Goal: Task Accomplishment & Management: Manage account settings

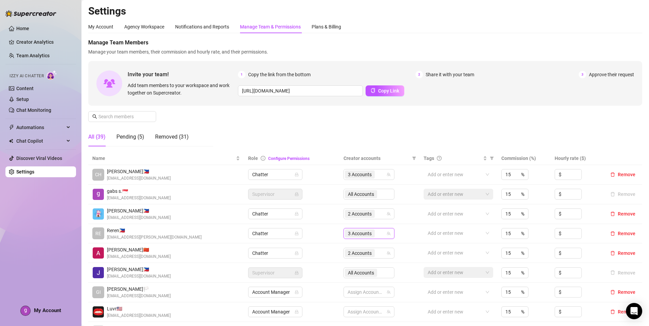
scroll to position [68, 0]
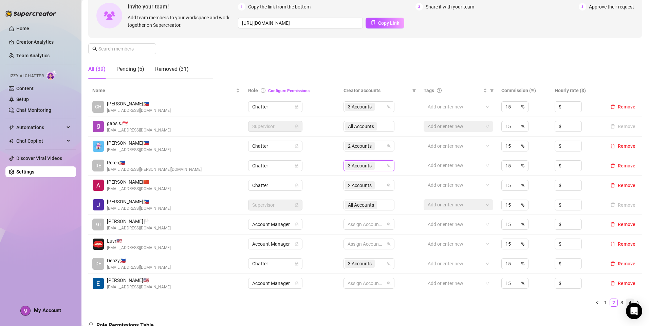
click at [626, 302] on link "4" at bounding box center [629, 302] width 7 height 7
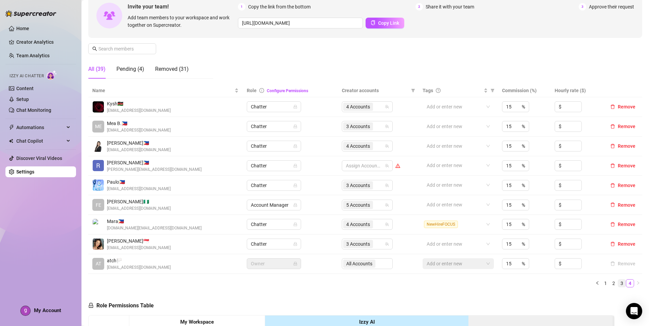
click at [618, 284] on link "3" at bounding box center [621, 283] width 7 height 7
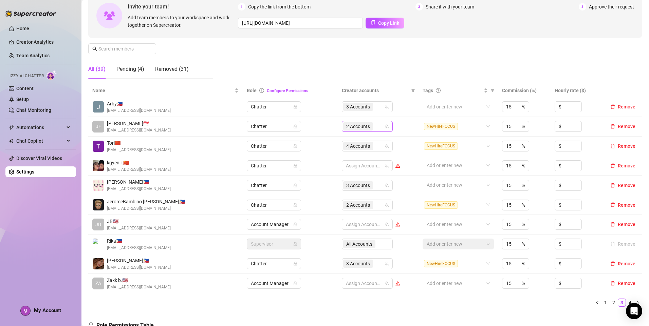
click at [375, 127] on div "2 Accounts" at bounding box center [363, 127] width 41 height 10
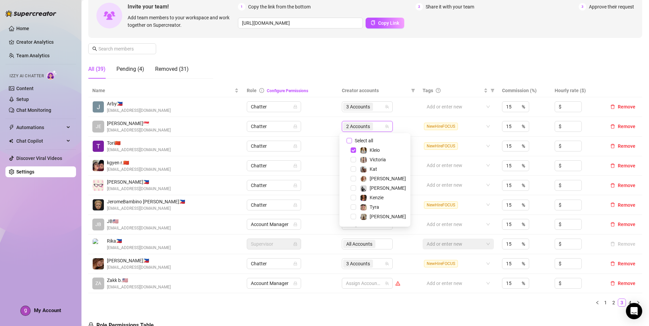
click at [347, 141] on input "Select all" at bounding box center [348, 140] width 5 height 5
checkbox input "false"
click at [371, 196] on span "Kenzie" at bounding box center [377, 197] width 14 height 5
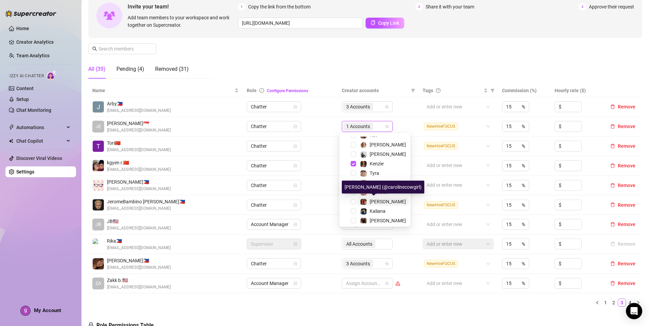
click at [379, 201] on span "[PERSON_NAME]" at bounding box center [388, 201] width 36 height 5
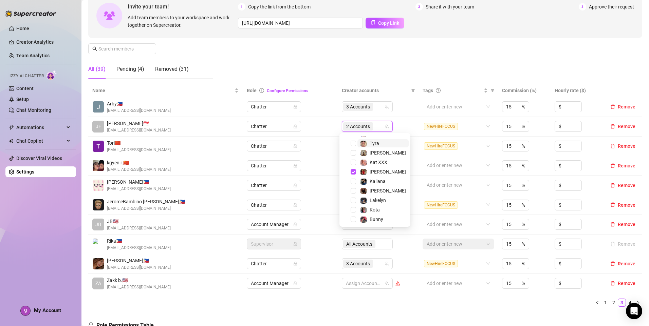
scroll to position [65, 0]
click at [381, 200] on span "Lakelyn" at bounding box center [378, 198] width 16 height 5
click at [463, 304] on ul "1 2 3 4" at bounding box center [365, 303] width 554 height 8
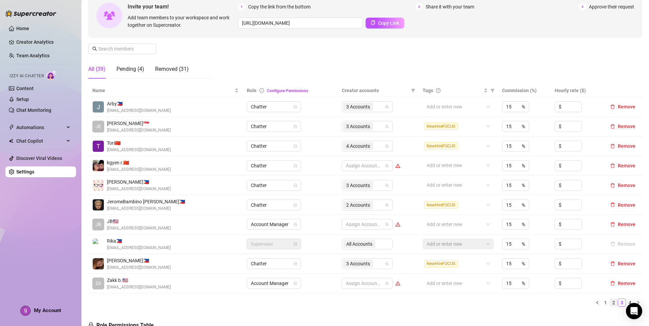
click at [611, 303] on link "2" at bounding box center [613, 302] width 7 height 7
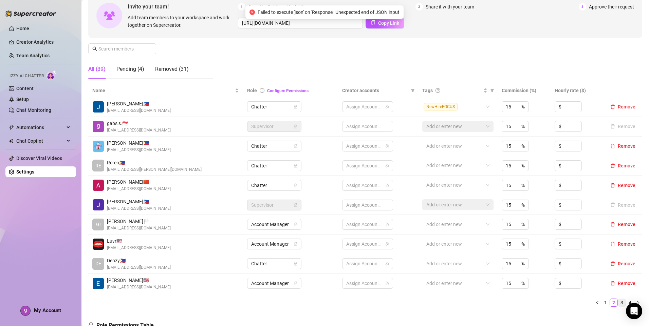
click at [618, 303] on link "3" at bounding box center [621, 302] width 7 height 7
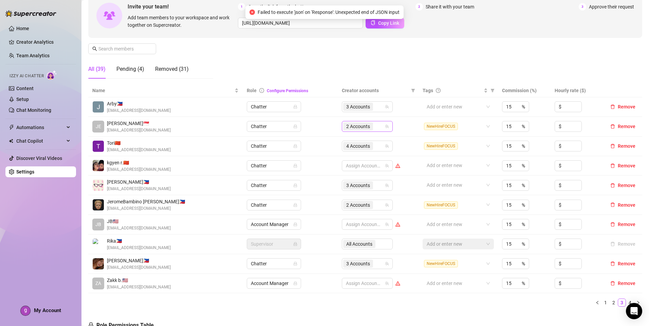
click at [385, 126] on icon "team" at bounding box center [387, 127] width 4 height 4
click at [370, 128] on span "2 Accounts" at bounding box center [358, 127] width 30 height 8
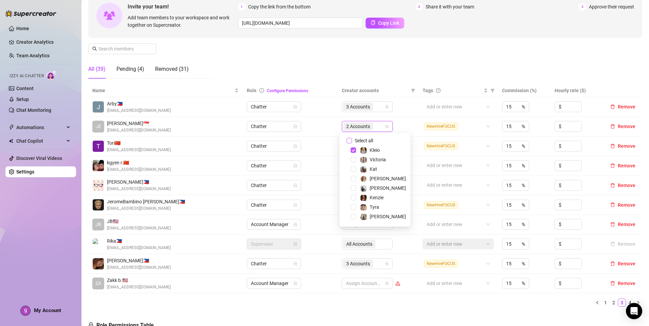
click at [349, 138] on label "Select all" at bounding box center [360, 140] width 29 height 7
click at [349, 138] on input "Select all" at bounding box center [348, 140] width 5 height 5
click at [349, 138] on label "Select all" at bounding box center [360, 140] width 29 height 7
click at [349, 138] on input "Select all" at bounding box center [348, 140] width 5 height 5
checkbox input "false"
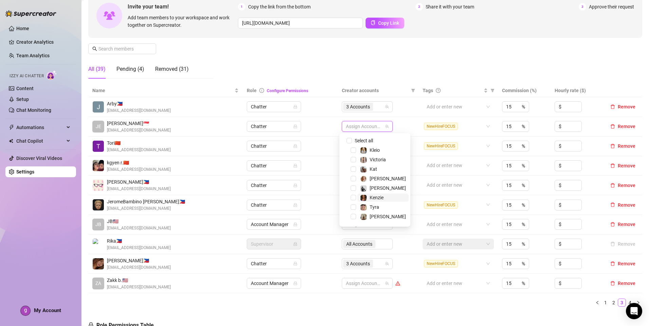
click at [376, 195] on div "Kenzie" at bounding box center [377, 198] width 14 height 8
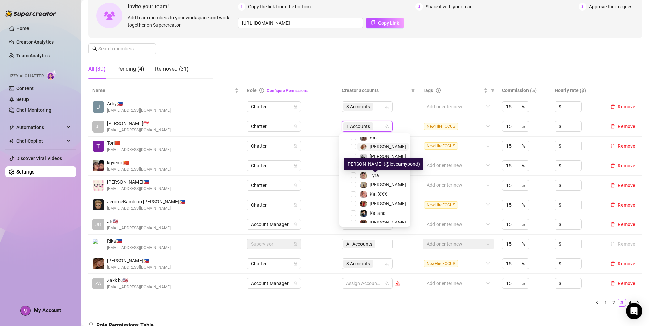
scroll to position [34, 0]
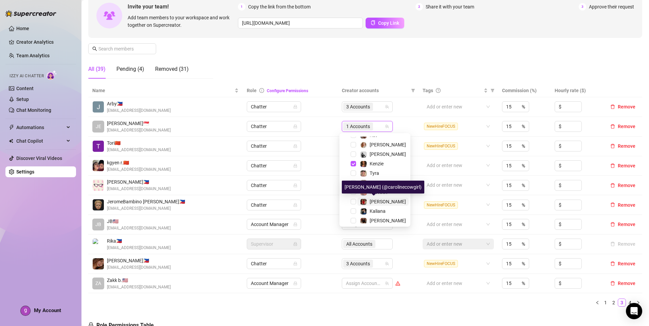
click at [378, 201] on span "[PERSON_NAME]" at bounding box center [388, 201] width 36 height 5
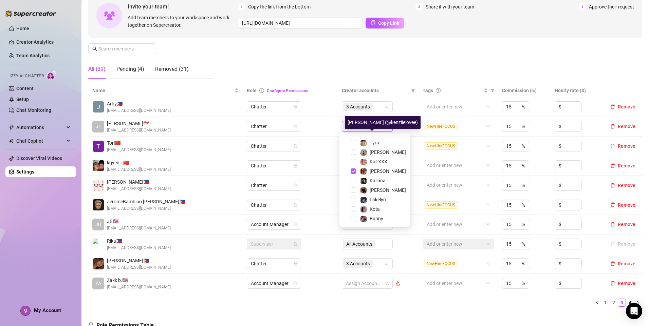
scroll to position [65, 0]
click at [355, 199] on span "Select tree node" at bounding box center [353, 198] width 5 height 5
drag, startPoint x: 412, startPoint y: 305, endPoint x: 407, endPoint y: 304, distance: 5.5
click at [412, 303] on ul "1 2 3 4" at bounding box center [365, 303] width 554 height 8
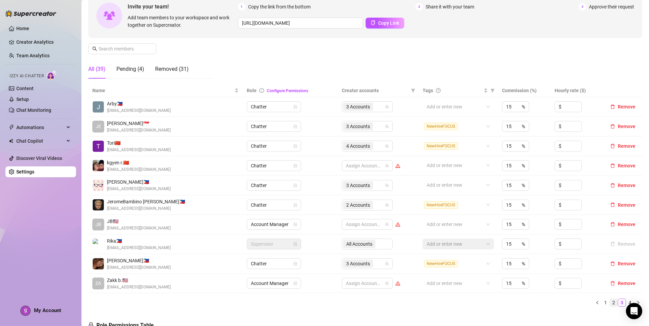
click at [610, 301] on link "2" at bounding box center [613, 302] width 7 height 7
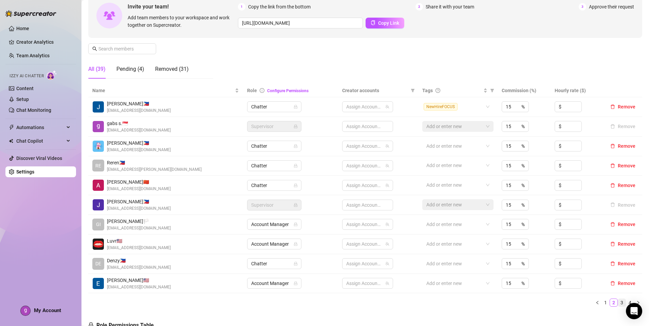
click at [618, 303] on link "3" at bounding box center [621, 302] width 7 height 7
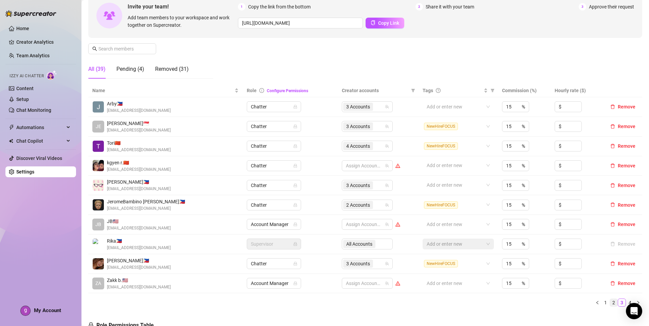
click at [610, 304] on link "2" at bounding box center [613, 302] width 7 height 7
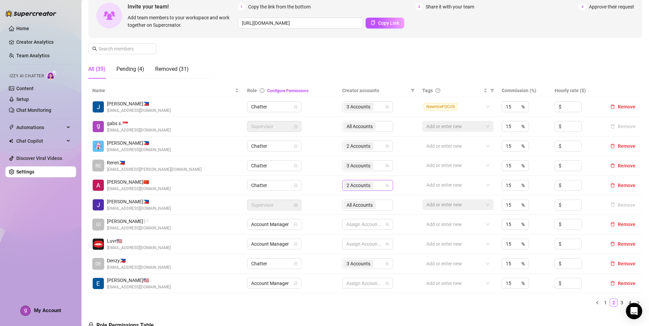
click at [376, 184] on div "2 Accounts" at bounding box center [363, 186] width 41 height 10
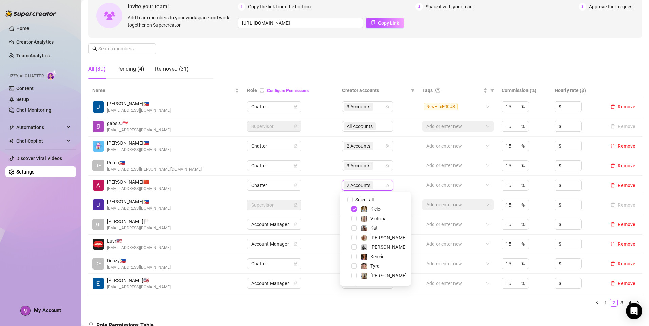
click at [459, 304] on ul "1 2 3 4" at bounding box center [365, 303] width 554 height 8
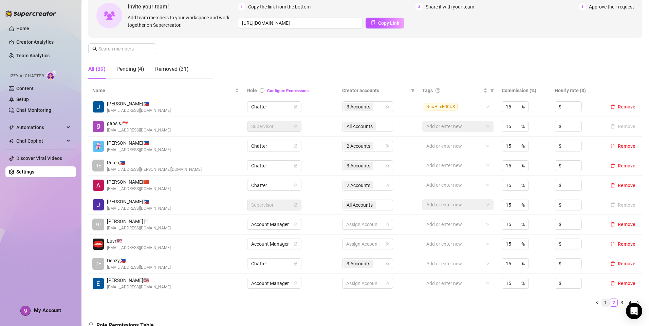
click at [602, 305] on link "1" at bounding box center [605, 302] width 7 height 7
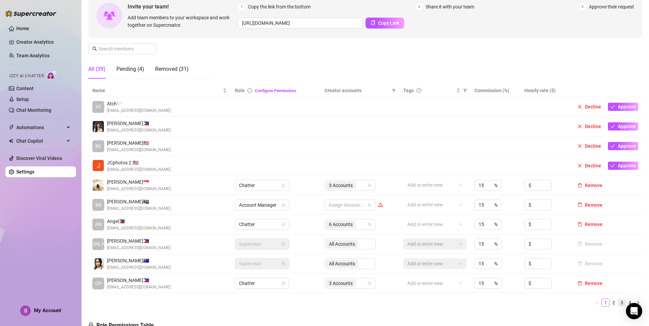
click at [619, 306] on link "3" at bounding box center [621, 302] width 7 height 7
